Goal: Task Accomplishment & Management: Manage account settings

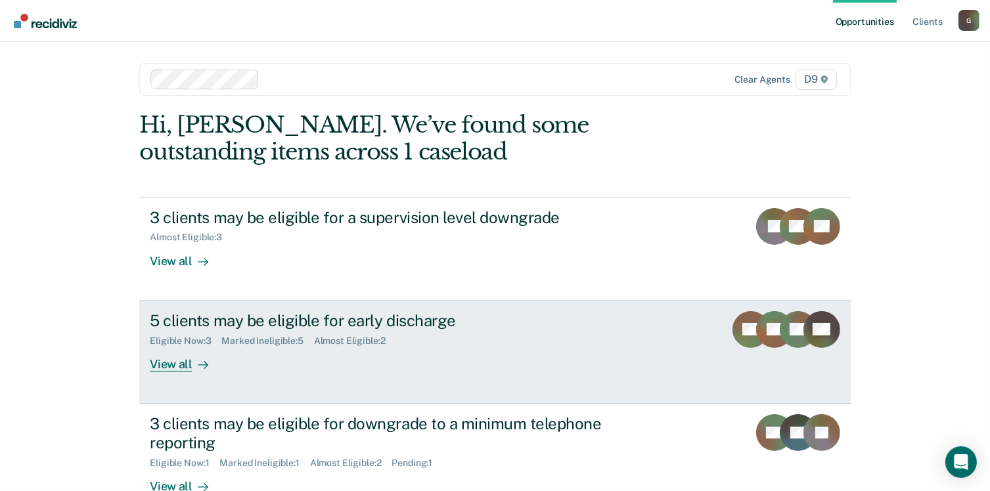
click at [360, 321] on div "5 clients may be eligible for early discharge" at bounding box center [380, 320] width 461 height 19
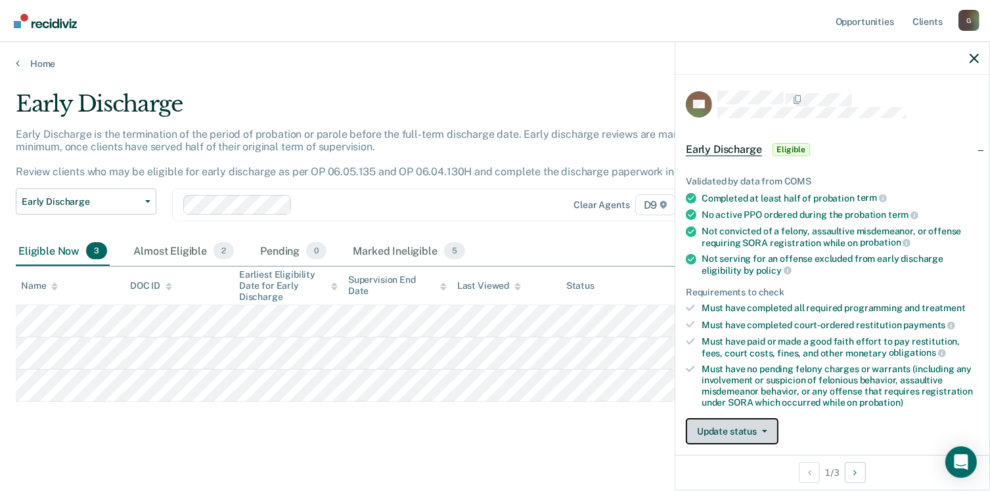
click at [757, 431] on button "Update status" at bounding box center [732, 431] width 93 height 26
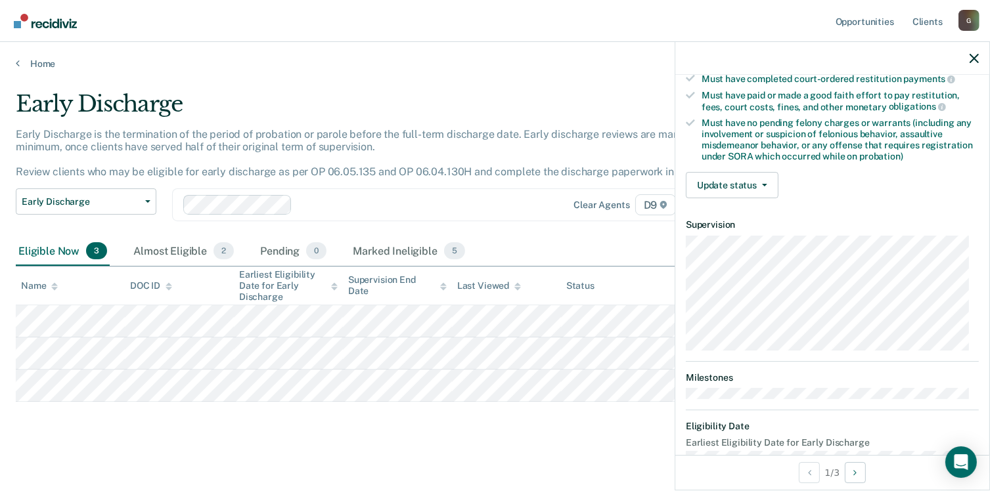
scroll to position [275, 0]
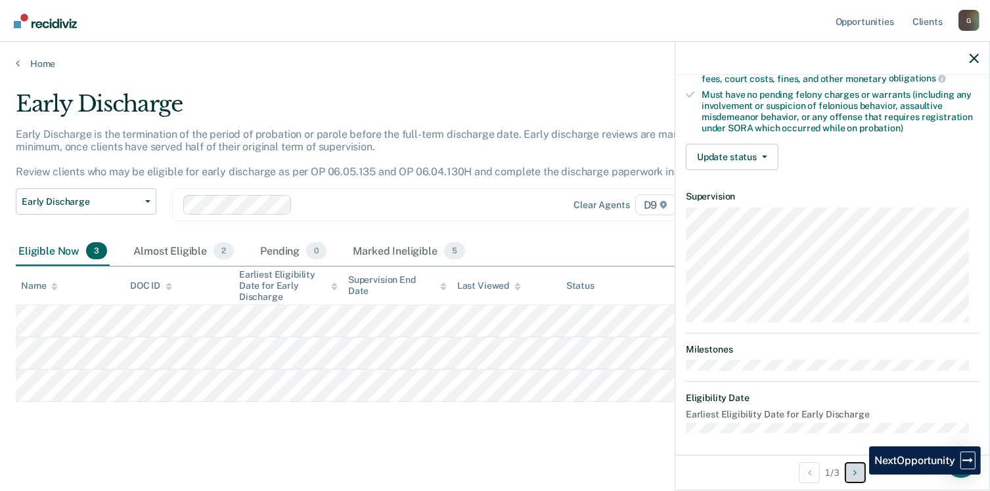
click at [859, 475] on button "Next Opportunity" at bounding box center [855, 472] width 21 height 21
click at [856, 475] on icon "Next Opportunity" at bounding box center [854, 472] width 3 height 9
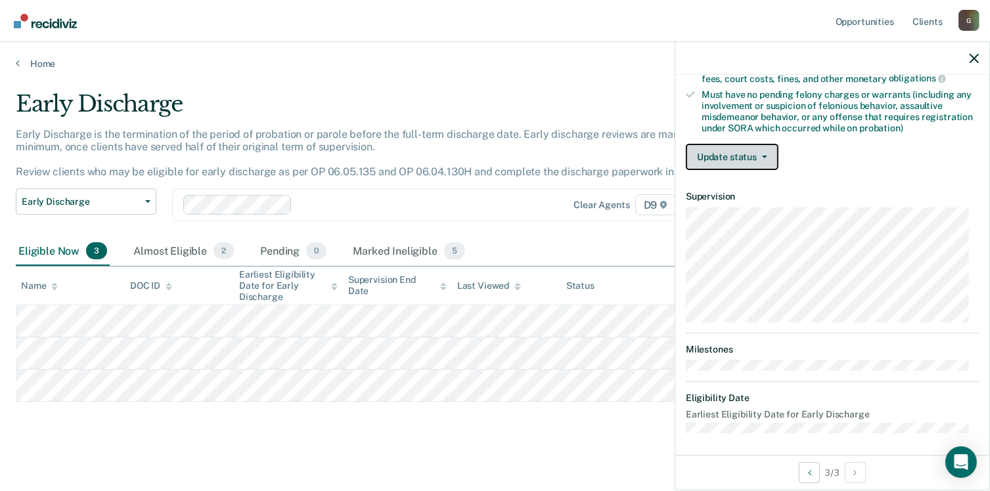
click at [714, 153] on button "Update status" at bounding box center [732, 157] width 93 height 26
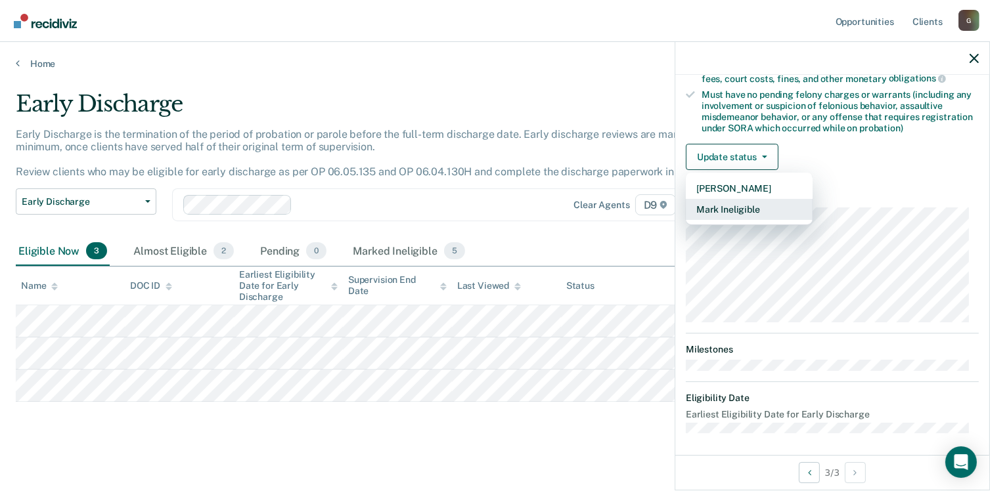
click at [729, 211] on button "Mark Ineligible" at bounding box center [749, 209] width 127 height 21
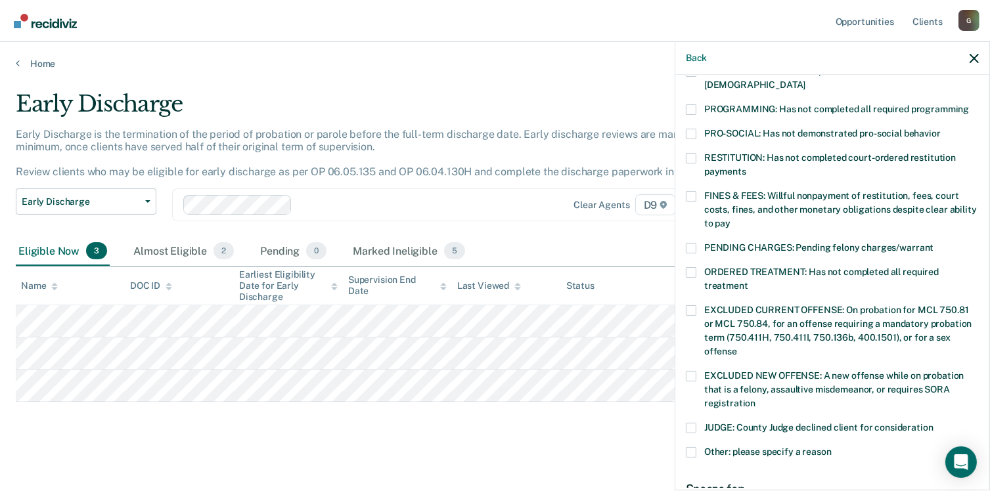
click at [690, 104] on span at bounding box center [691, 109] width 11 height 11
click at [969, 104] on input "PROGRAMMING: Has not completed all required programming" at bounding box center [969, 104] width 0 height 0
click at [690, 267] on span at bounding box center [691, 272] width 11 height 11
click at [748, 281] on input "ORDERED TREATMENT: Has not completed all required treatment" at bounding box center [748, 281] width 0 height 0
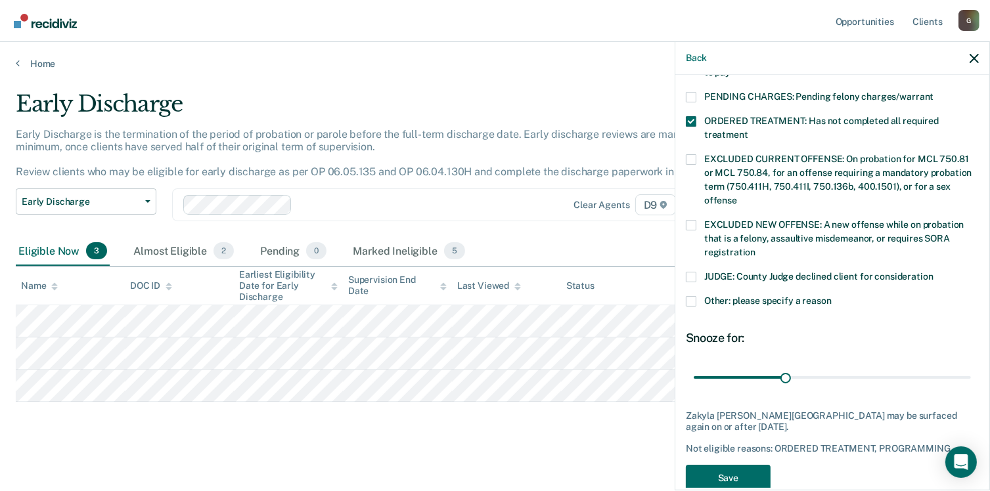
scroll to position [427, 0]
click at [687, 295] on span at bounding box center [691, 300] width 11 height 11
click at [831, 295] on input "Other: please specify a reason" at bounding box center [831, 295] width 0 height 0
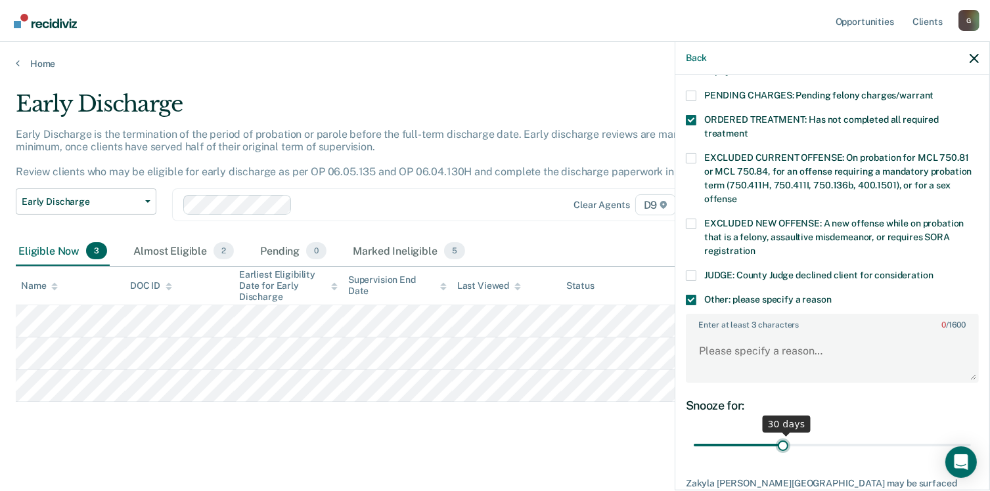
click at [780, 434] on input "range" at bounding box center [832, 445] width 277 height 23
drag, startPoint x: 780, startPoint y: 428, endPoint x: 1017, endPoint y: 433, distance: 236.5
type input "90"
click at [971, 434] on input "range" at bounding box center [832, 445] width 277 height 23
click at [752, 335] on textarea "Enter at least 3 characters 0 / 1600" at bounding box center [832, 357] width 290 height 49
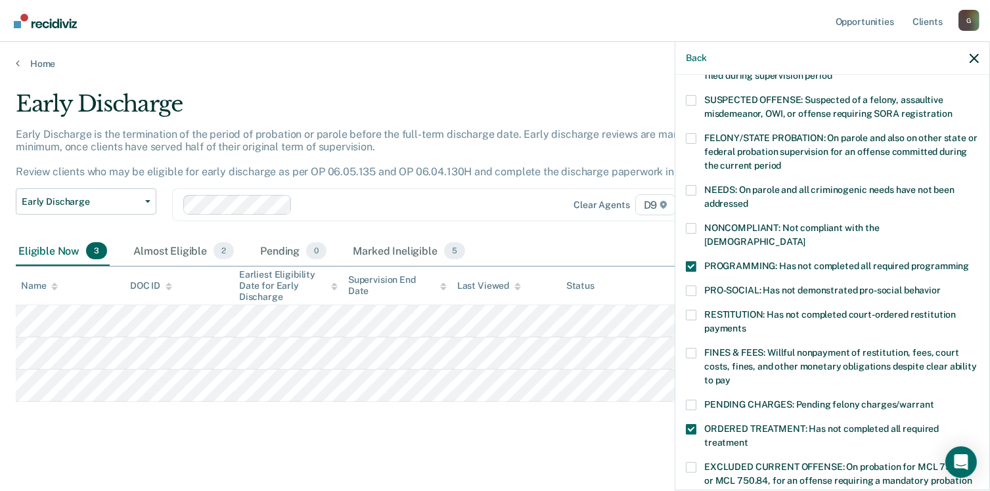
scroll to position [123, 0]
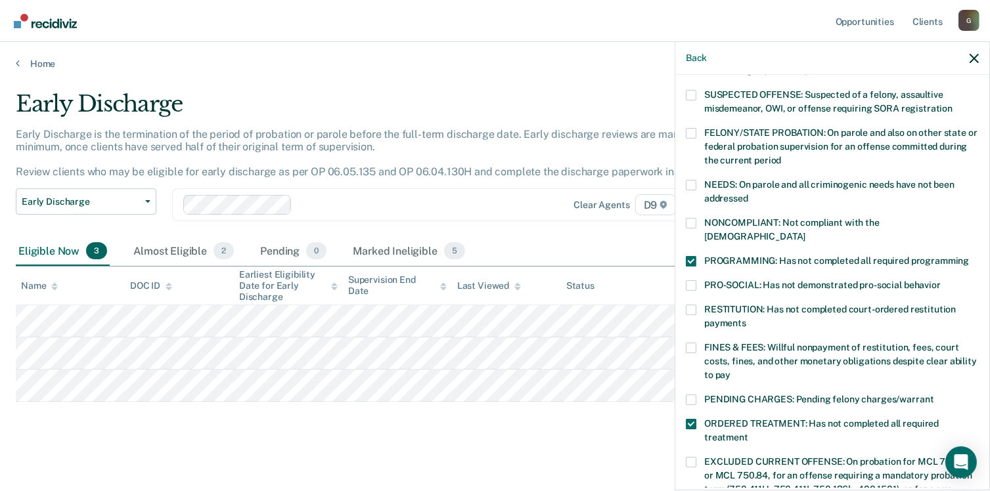
click at [690, 224] on span at bounding box center [691, 223] width 11 height 11
click at [805, 232] on input "NONCOMPLIANT: Not compliant with the [DEMOGRAPHIC_DATA]" at bounding box center [805, 232] width 0 height 0
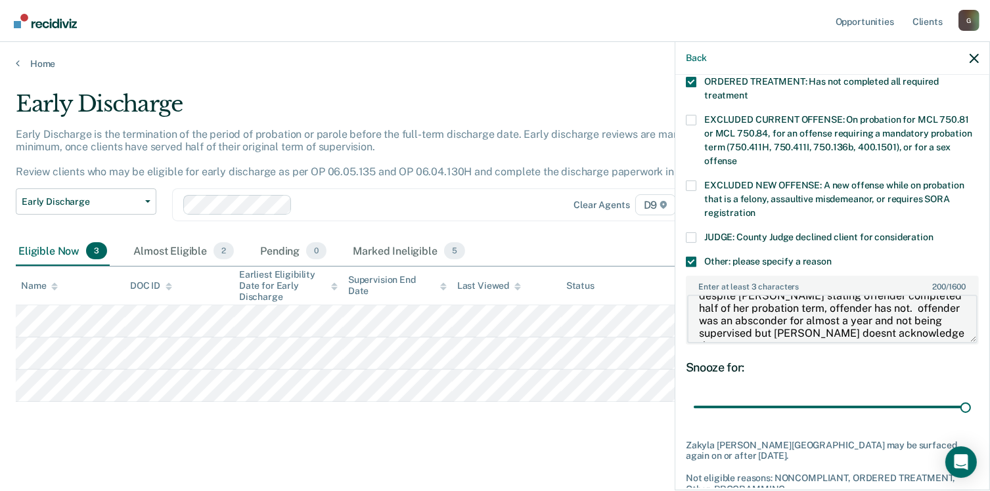
scroll to position [25, 0]
click at [880, 295] on textarea "despite recidiviz stating offender completed half of her probation term, offend…" at bounding box center [832, 319] width 290 height 49
click at [871, 295] on textarea "despite recidiviz stating offender completed half of her probation term, offend…" at bounding box center [832, 319] width 290 height 49
type textarea "despite recidiviz stating offender completed half of her probation term, offend…"
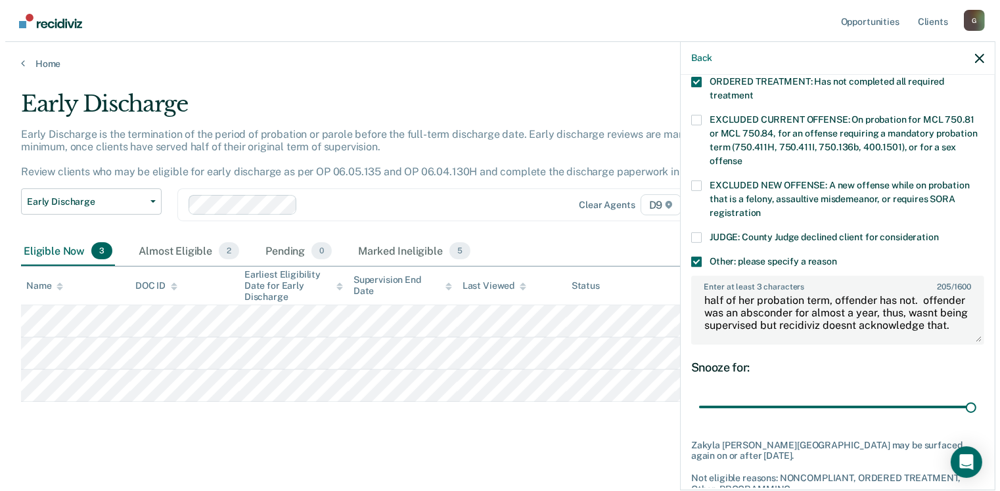
scroll to position [516, 0]
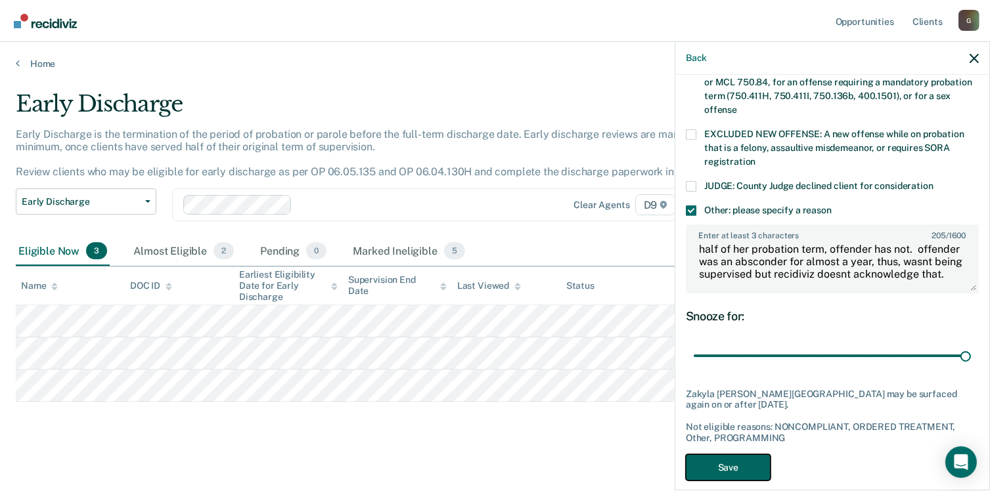
click at [738, 454] on button "Save" at bounding box center [728, 467] width 85 height 27
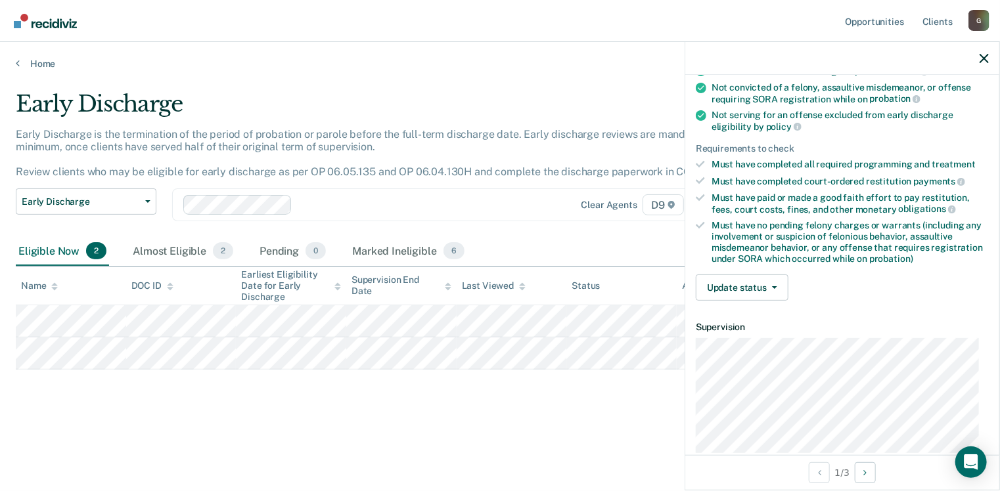
scroll to position [155, 0]
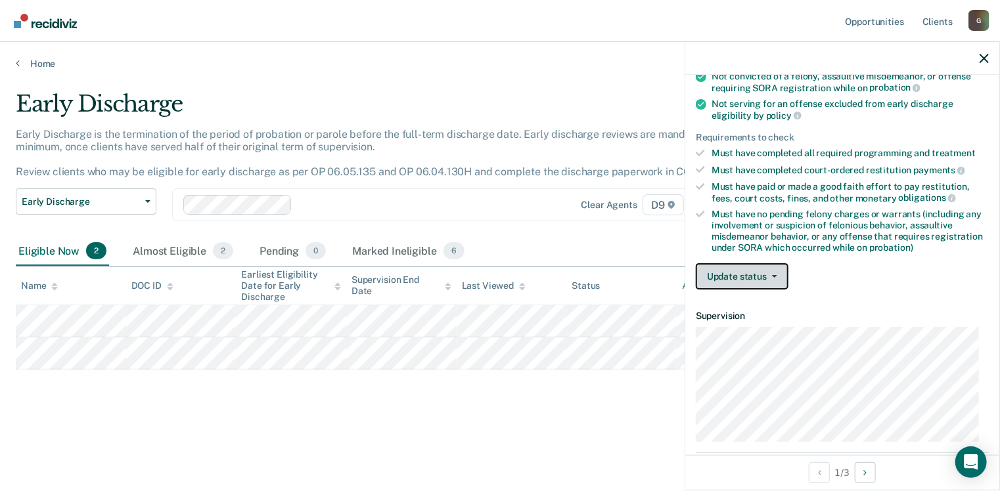
click at [755, 270] on button "Update status" at bounding box center [742, 276] width 93 height 26
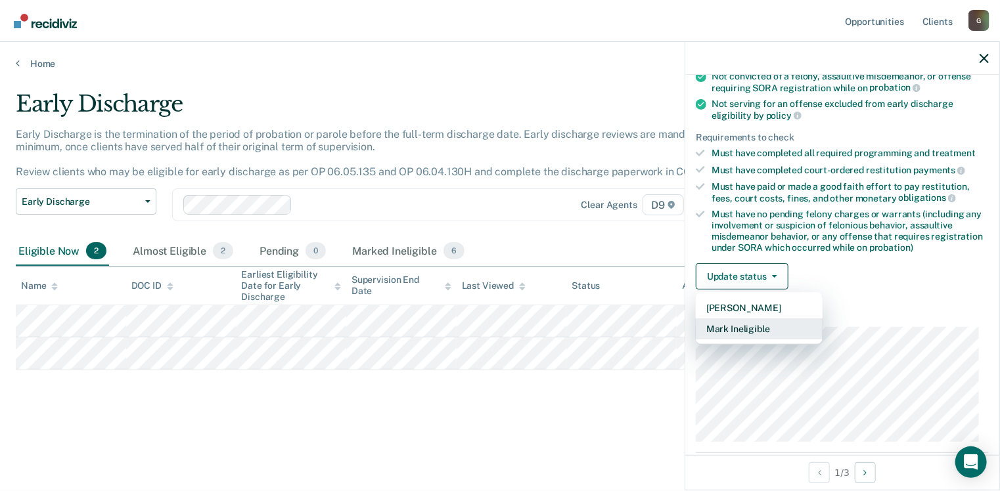
click at [776, 326] on button "Mark Ineligible" at bounding box center [759, 329] width 127 height 21
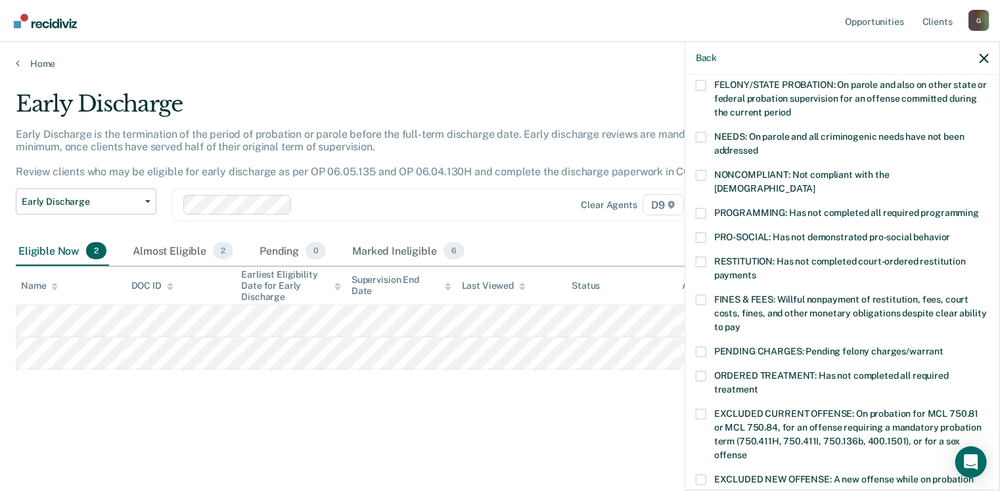
scroll to position [176, 0]
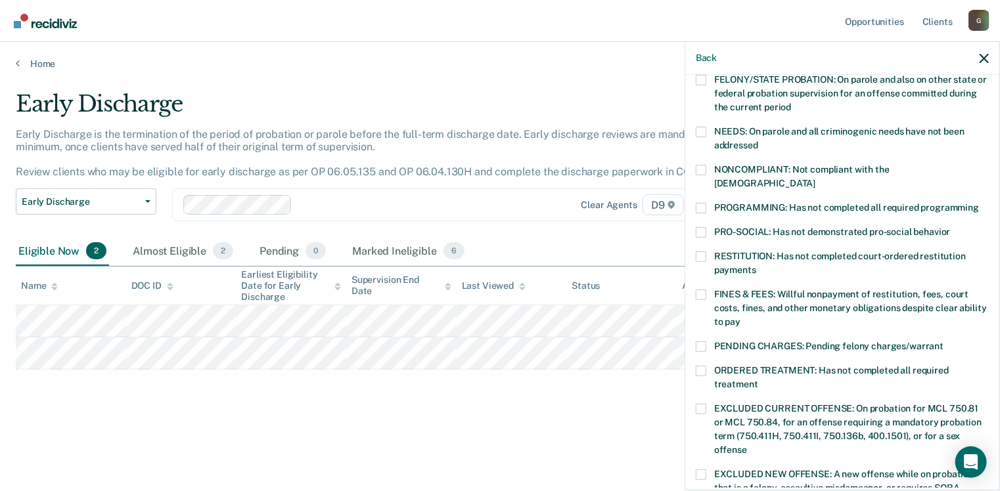
click at [701, 203] on span at bounding box center [701, 208] width 11 height 11
click at [979, 203] on input "PROGRAMMING: Has not completed all required programming" at bounding box center [979, 203] width 0 height 0
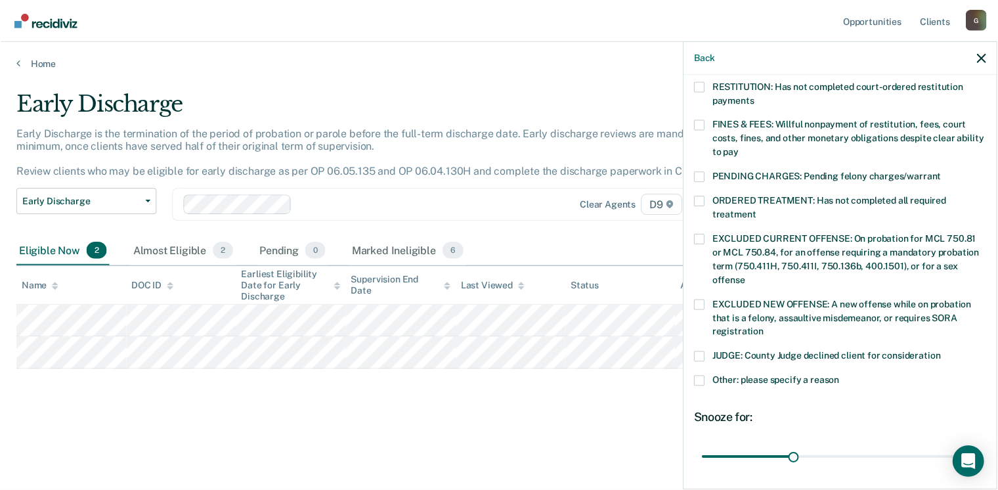
scroll to position [426, 0]
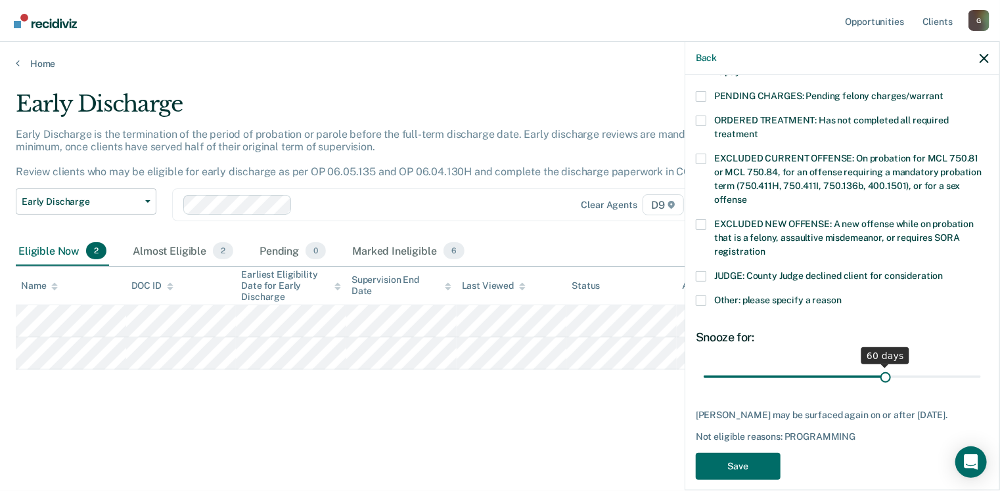
drag, startPoint x: 791, startPoint y: 359, endPoint x: 879, endPoint y: 366, distance: 89.0
click at [879, 366] on input "range" at bounding box center [841, 377] width 277 height 23
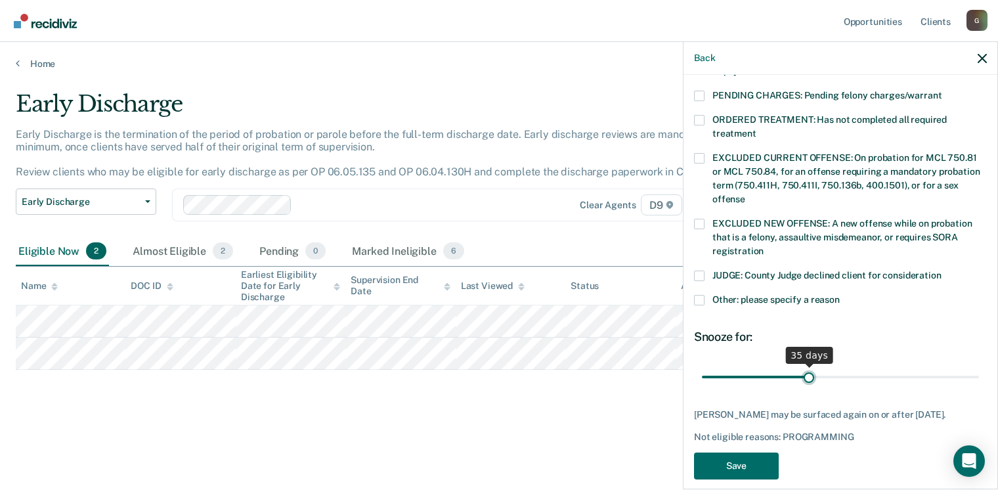
drag, startPoint x: 875, startPoint y: 360, endPoint x: 806, endPoint y: 363, distance: 69.7
type input "35"
click at [806, 365] on input "range" at bounding box center [840, 376] width 277 height 23
click at [745, 453] on button "Save" at bounding box center [736, 466] width 85 height 27
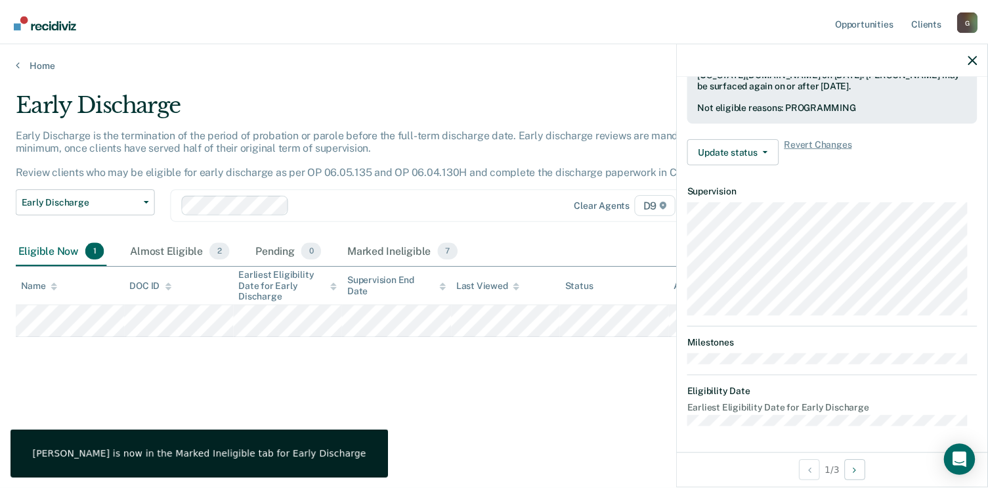
scroll to position [377, 0]
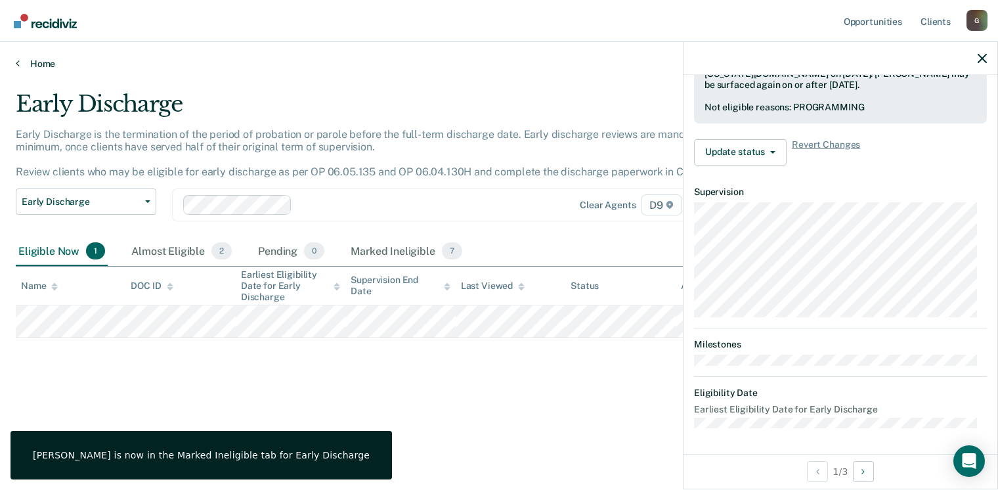
click at [39, 64] on link "Home" at bounding box center [499, 64] width 967 height 12
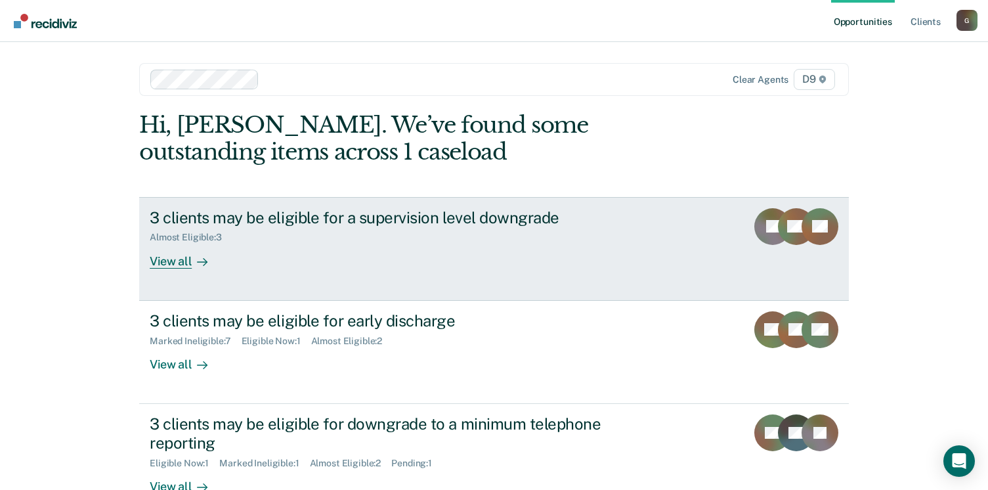
click at [366, 215] on div "3 clients may be eligible for a supervision level downgrade" at bounding box center [380, 217] width 461 height 19
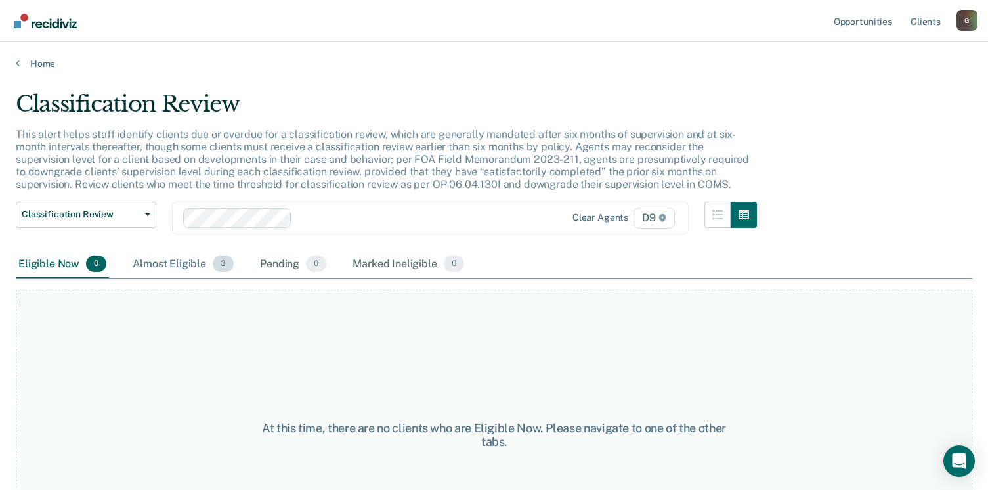
click at [189, 261] on div "Almost Eligible 3" at bounding box center [183, 264] width 106 height 29
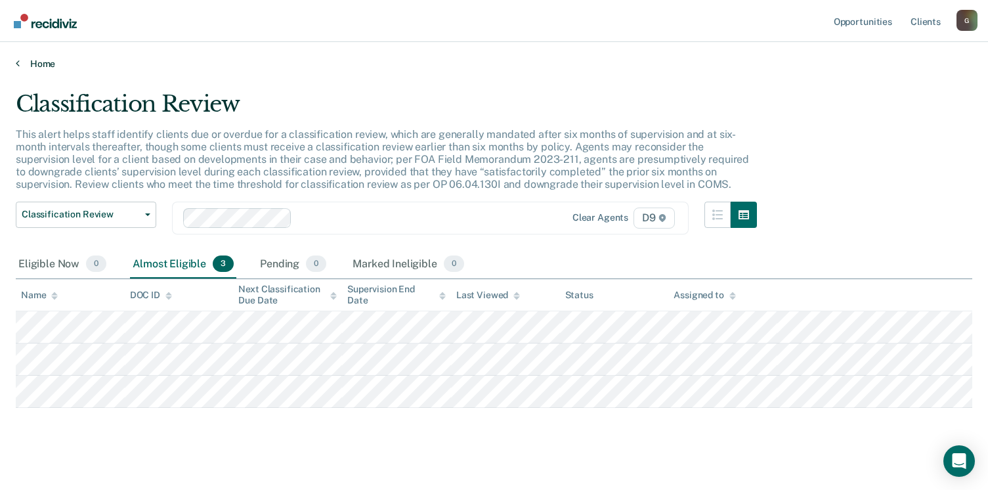
click at [19, 62] on link "Home" at bounding box center [494, 64] width 957 height 12
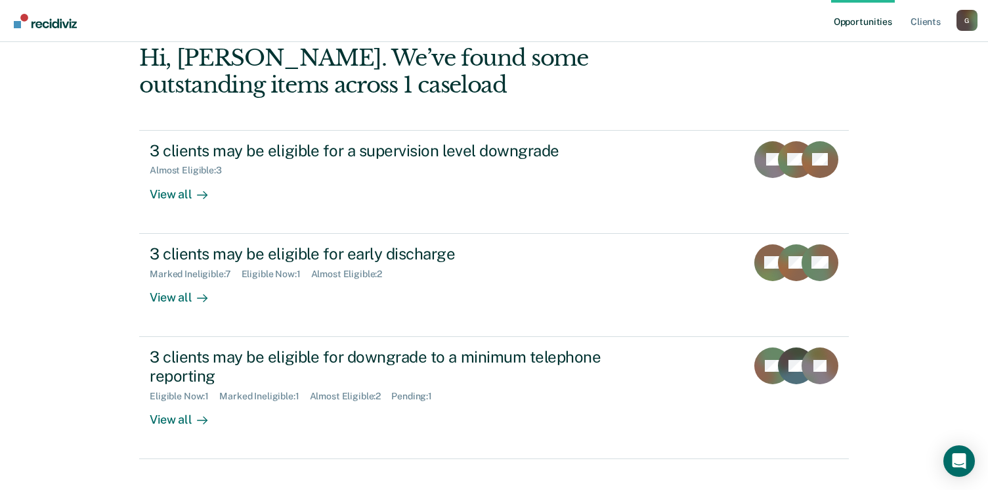
scroll to position [89, 0]
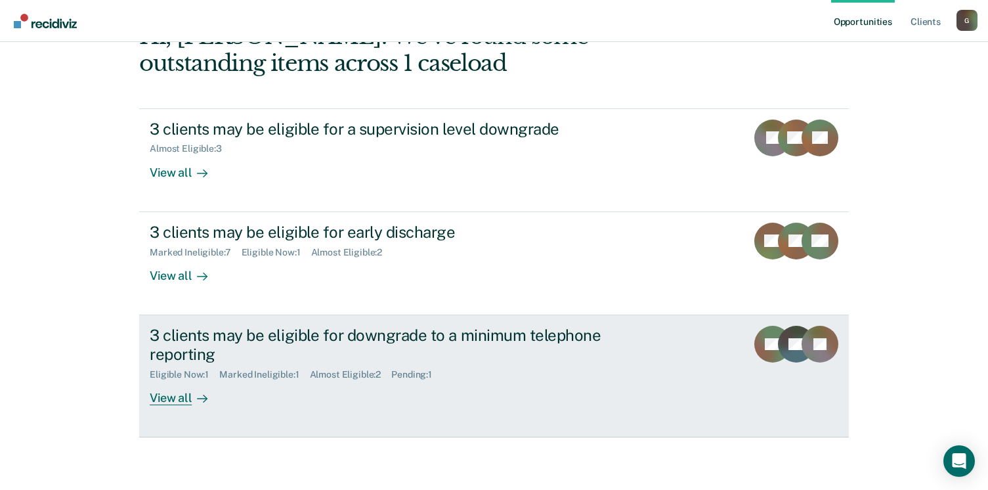
click at [327, 334] on div "3 clients may be eligible for downgrade to a minimum telephone reporting" at bounding box center [380, 345] width 461 height 38
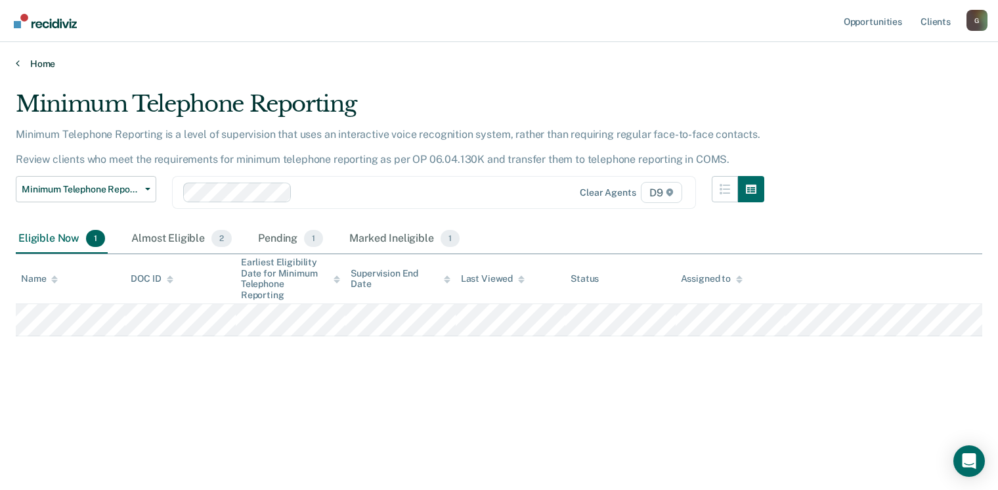
click at [17, 62] on icon at bounding box center [18, 63] width 4 height 11
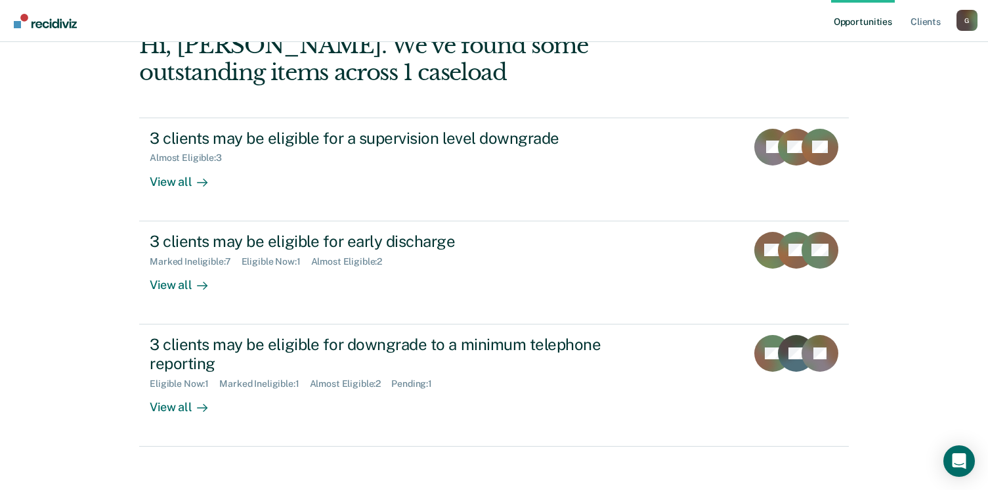
scroll to position [89, 0]
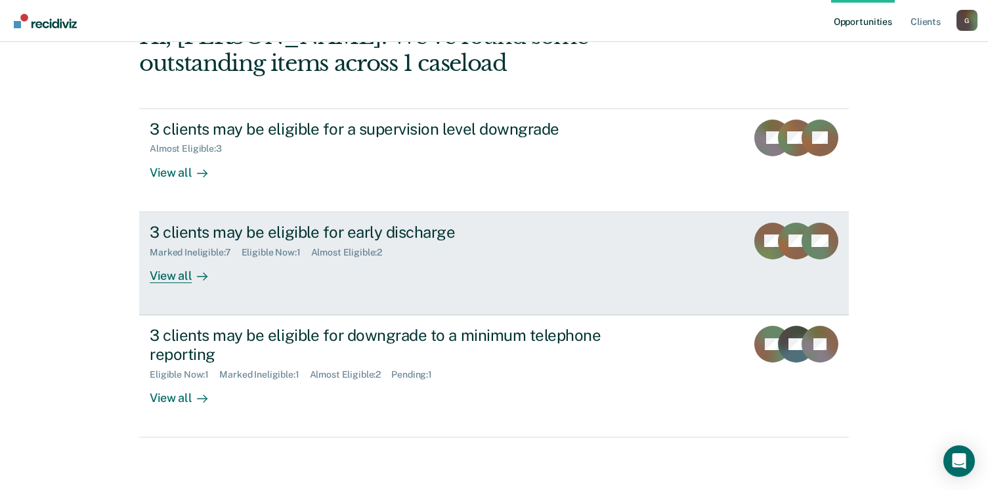
click at [170, 275] on div "View all" at bounding box center [187, 270] width 74 height 26
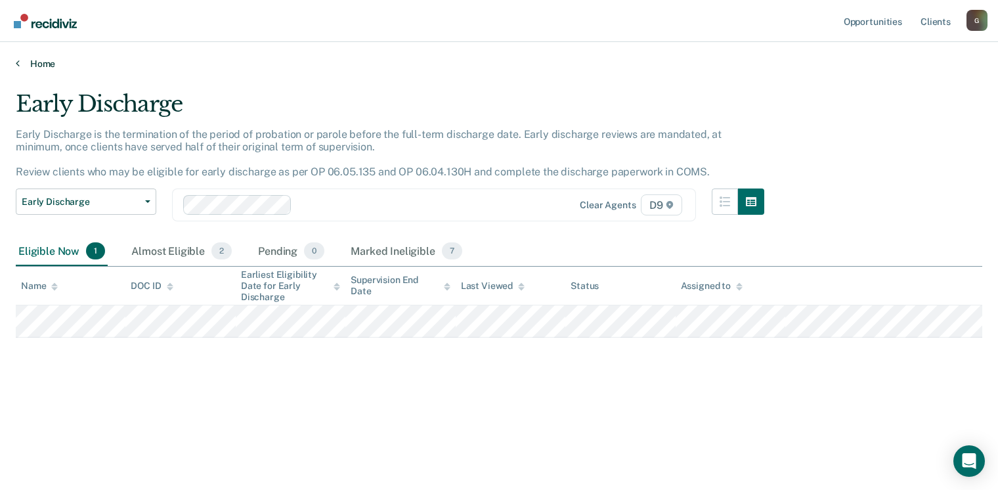
click at [18, 62] on icon at bounding box center [18, 63] width 4 height 11
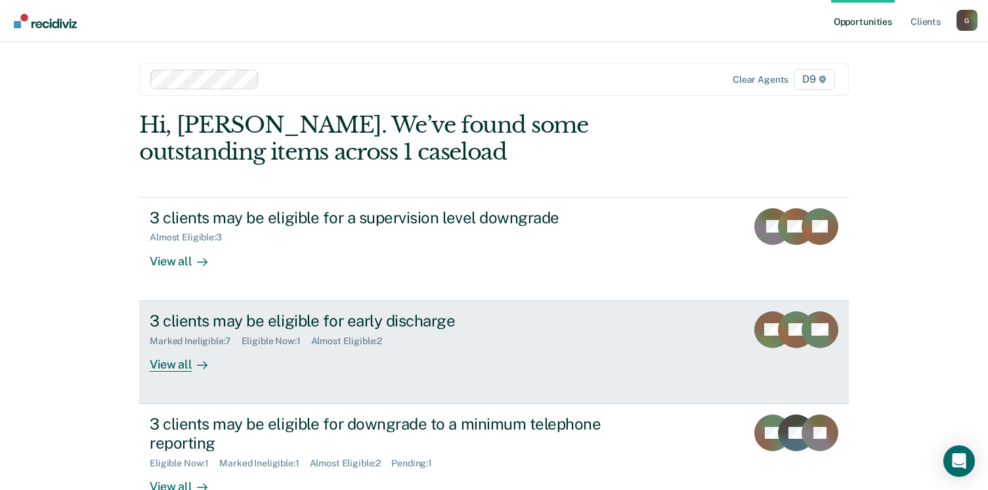
click at [248, 321] on div "3 clients may be eligible for early discharge" at bounding box center [380, 320] width 461 height 19
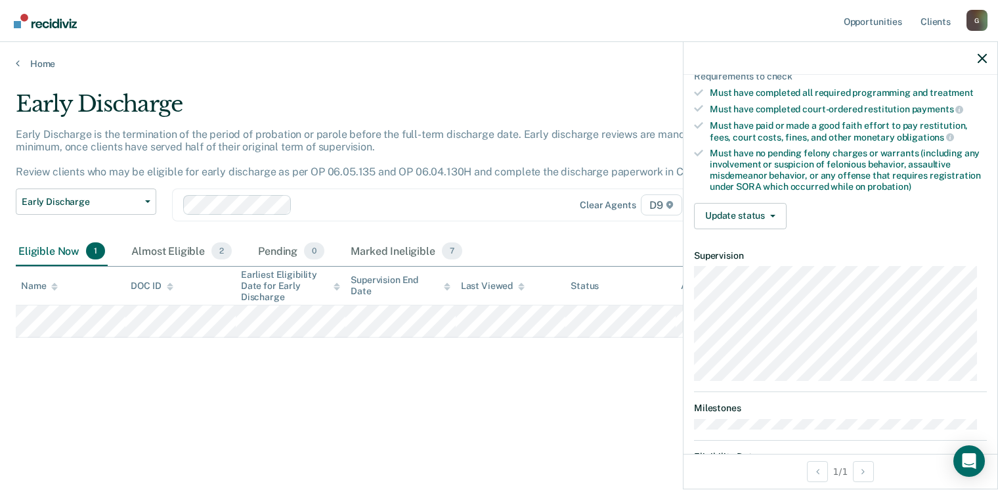
scroll to position [210, 0]
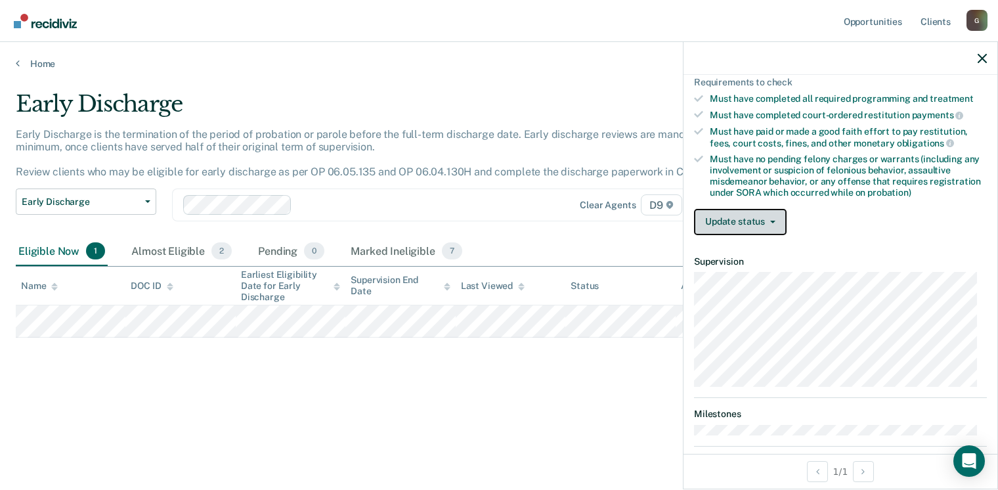
click at [772, 218] on button "Update status" at bounding box center [740, 222] width 93 height 26
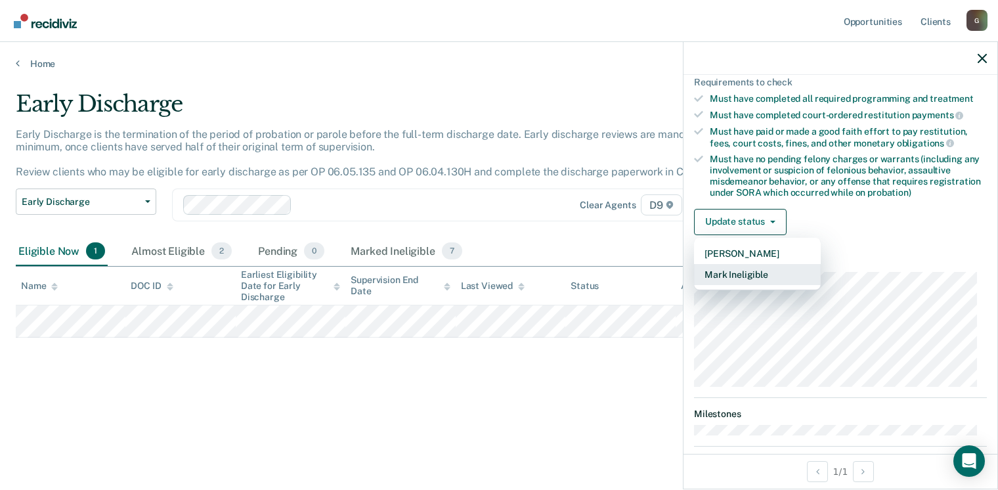
click at [766, 277] on button "Mark Ineligible" at bounding box center [757, 274] width 127 height 21
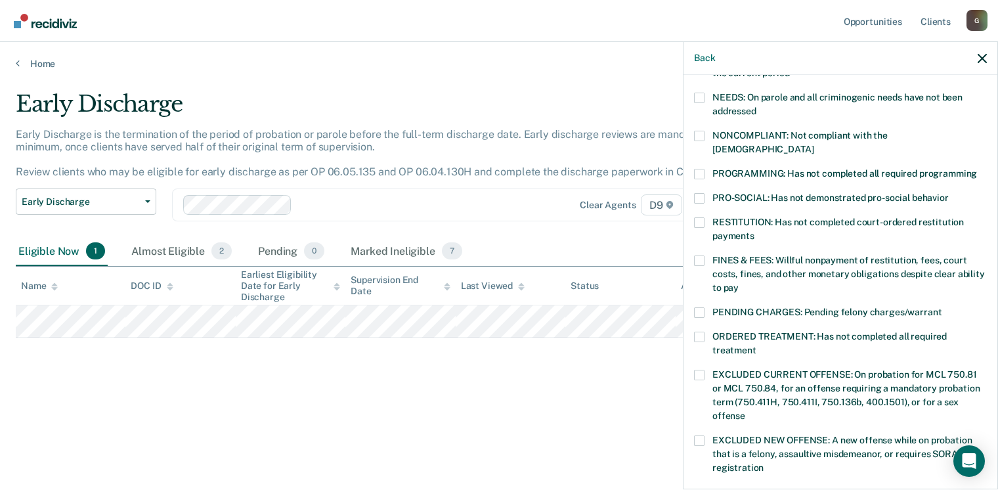
click at [700, 255] on span at bounding box center [699, 260] width 11 height 11
click at [739, 283] on input "FINES & FEES: Willful nonpayment of restitution, fees, court costs, fines, and …" at bounding box center [739, 283] width 0 height 0
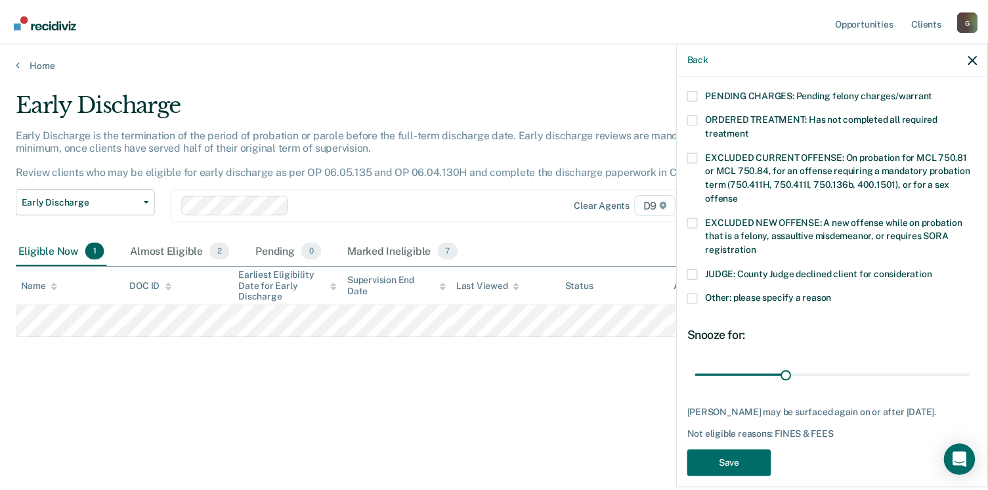
scroll to position [439, 0]
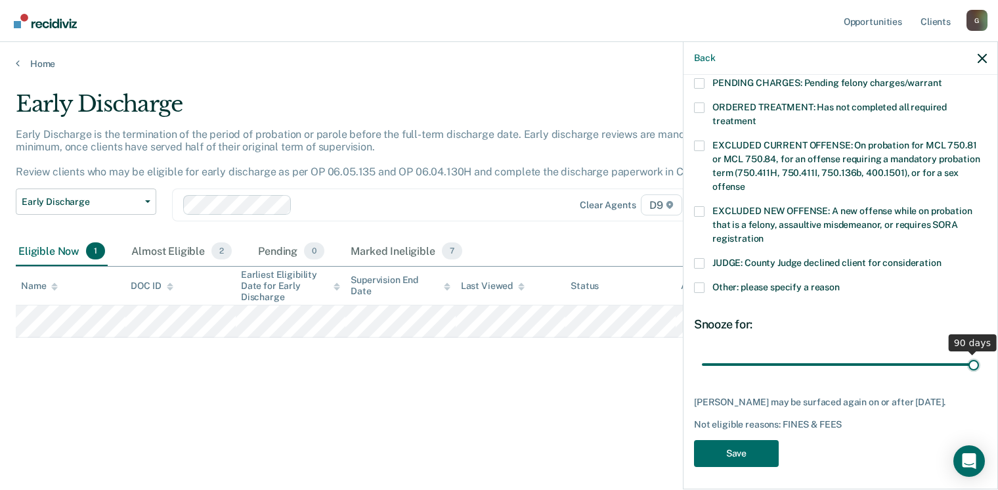
drag, startPoint x: 792, startPoint y: 350, endPoint x: 994, endPoint y: 355, distance: 202.4
type input "90"
click at [979, 355] on input "range" at bounding box center [840, 364] width 277 height 23
click at [747, 453] on button "Save" at bounding box center [736, 453] width 85 height 27
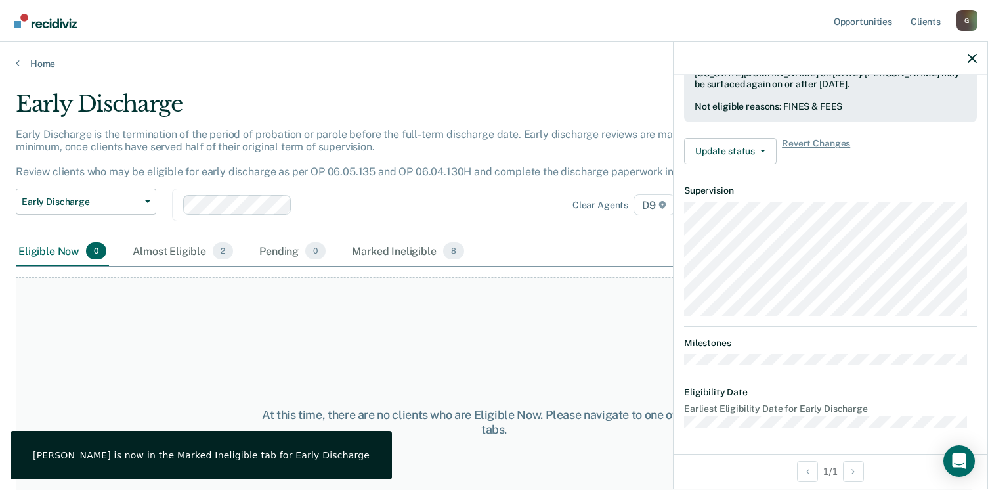
scroll to position [377, 0]
click at [20, 62] on link "Home" at bounding box center [494, 64] width 957 height 12
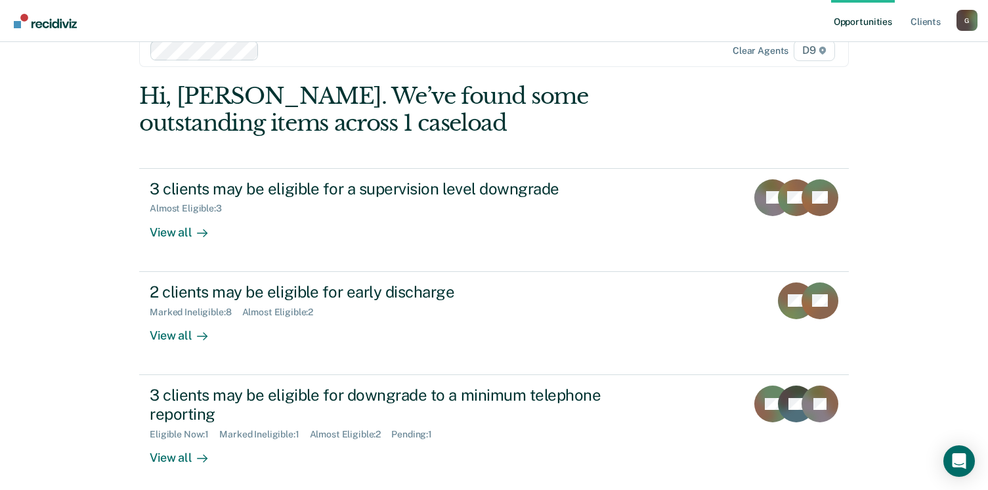
scroll to position [34, 0]
